Goal: Transaction & Acquisition: Purchase product/service

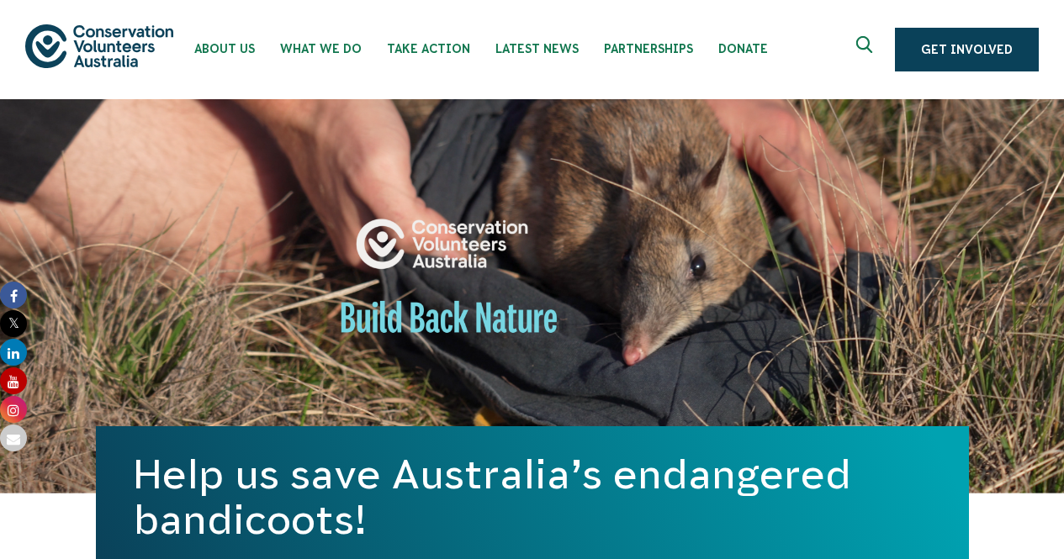
scroll to position [589, 0]
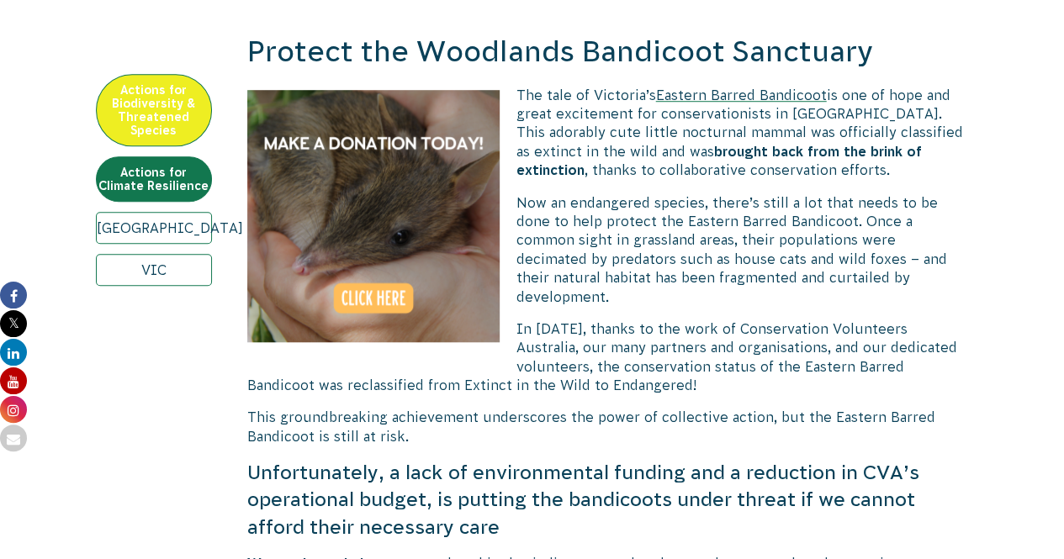
click at [383, 291] on img at bounding box center [373, 216] width 252 height 252
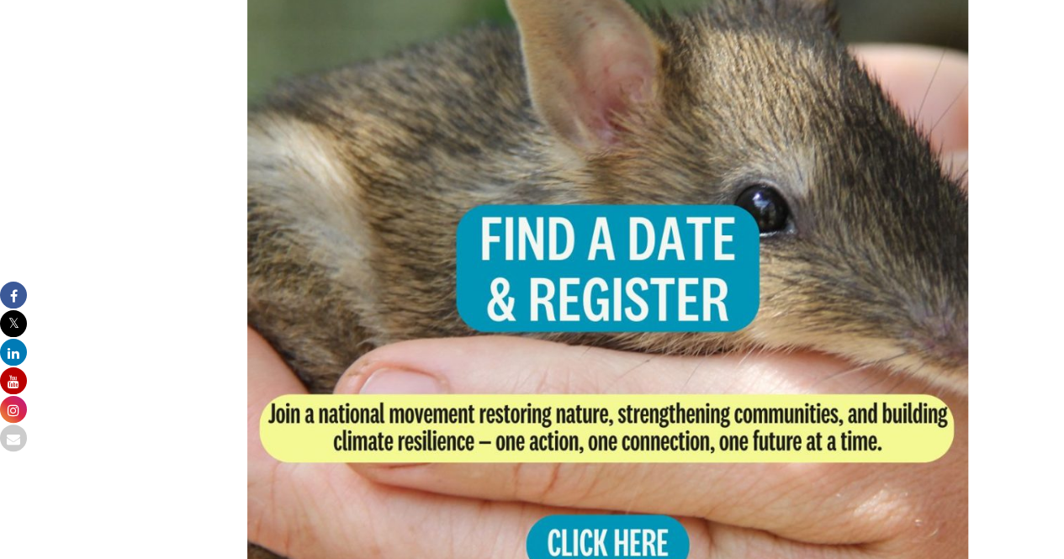
scroll to position [3532, 0]
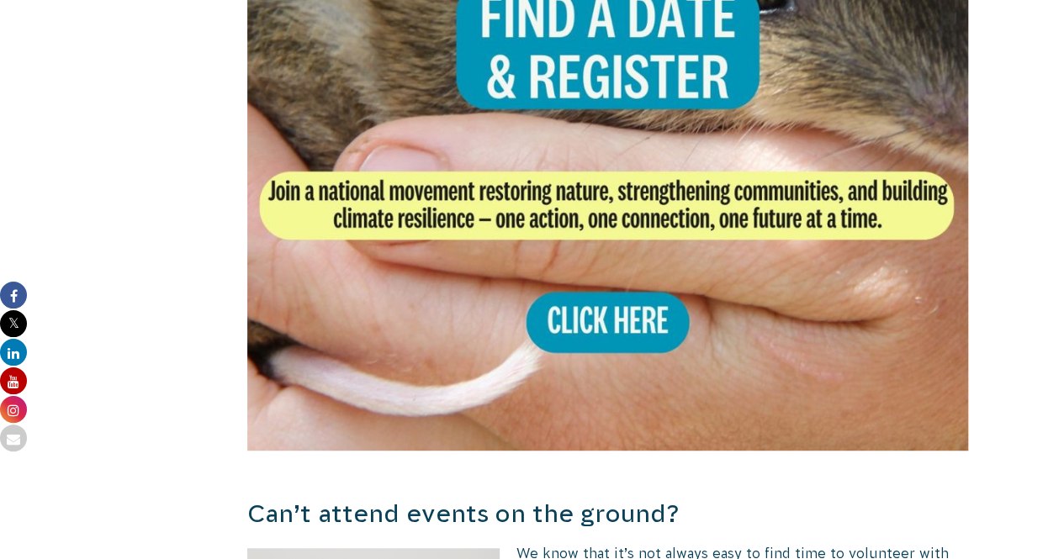
click at [563, 320] on img at bounding box center [607, 89] width 721 height 721
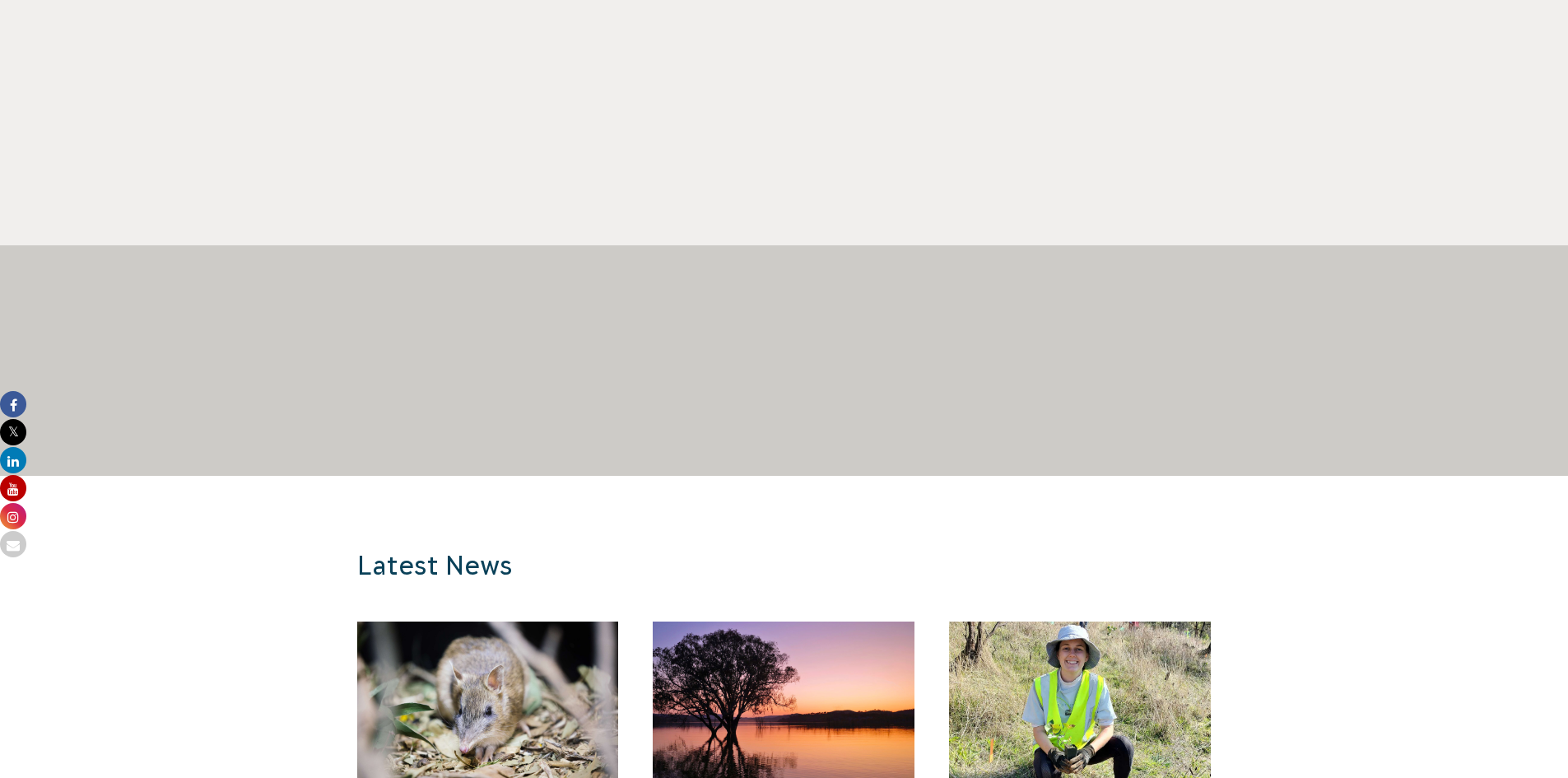
scroll to position [1564, 0]
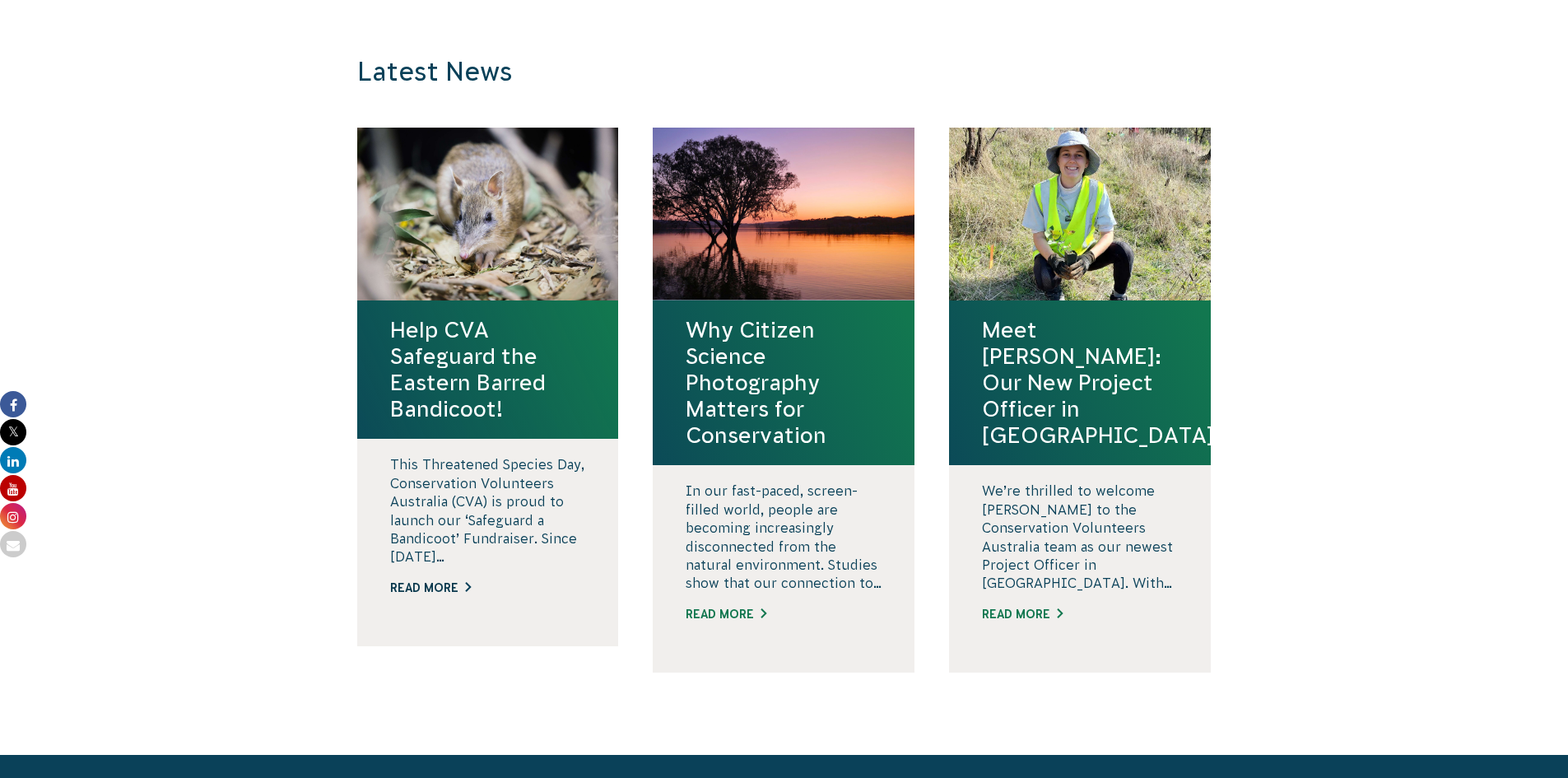
click at [422, 240] on link "Read More" at bounding box center [488, 588] width 196 height 18
